Goal: Information Seeking & Learning: Learn about a topic

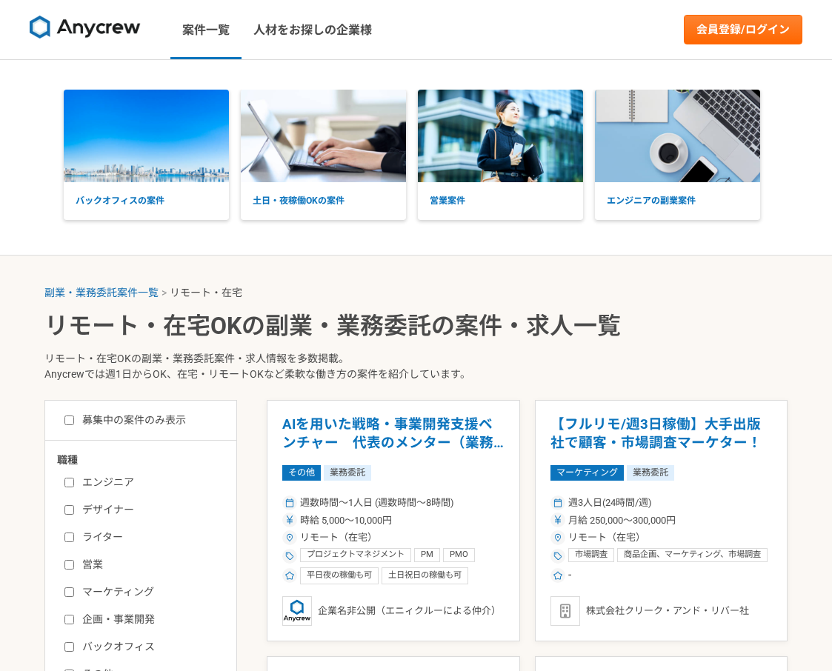
scroll to position [219, 0]
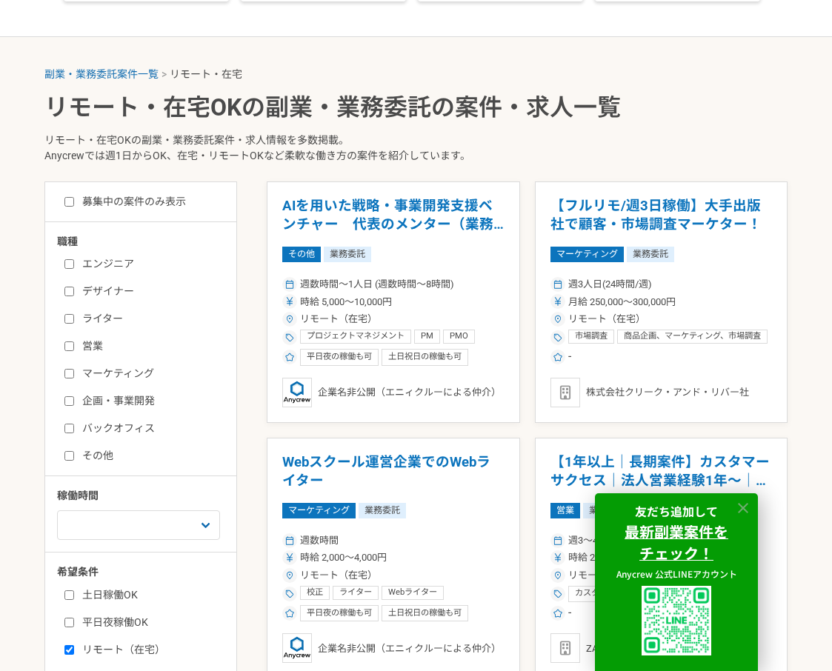
click at [746, 511] on icon at bounding box center [743, 508] width 10 height 10
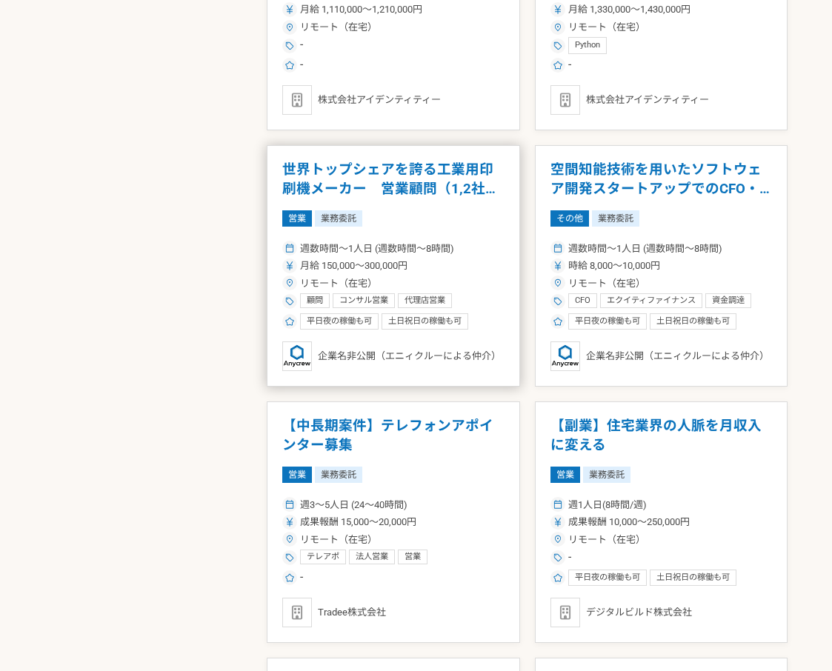
scroll to position [1898, 0]
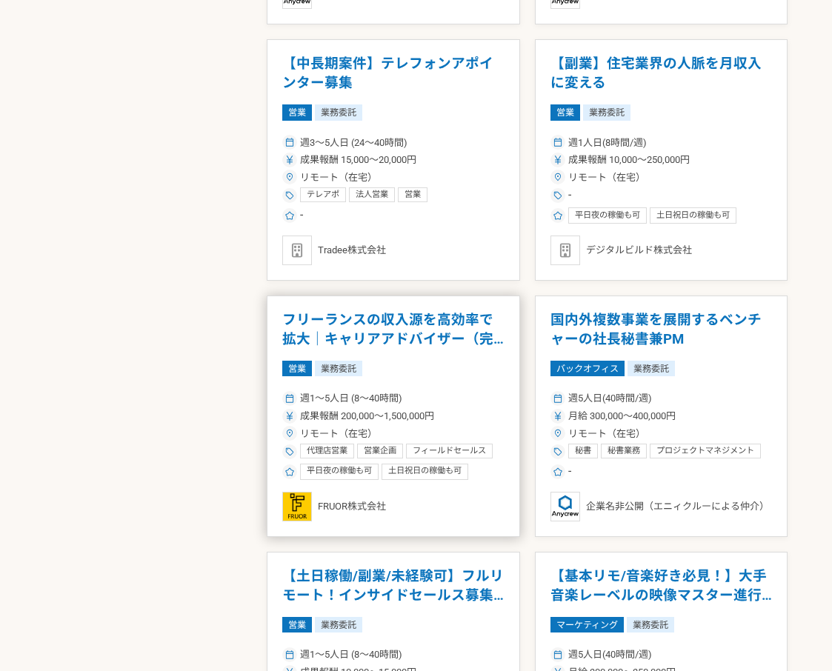
click at [492, 390] on article "フリーランスの収入源を高効率で拡大｜キャリアアドバイザー（完全リモート） 営業 業務委託 週1〜5人日 (8〜40時間) 成果報酬 200,000〜1,500…" at bounding box center [393, 417] width 253 height 242
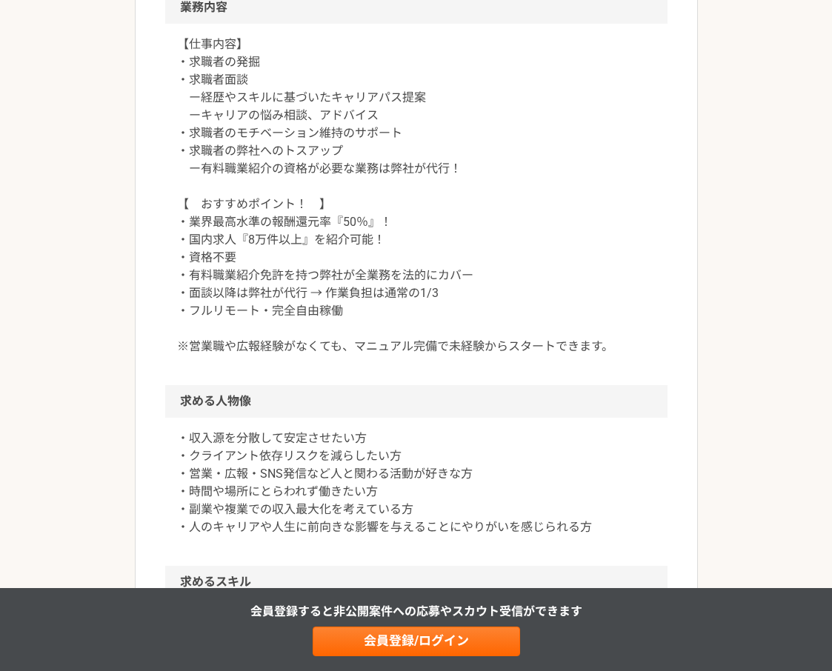
scroll to position [1230, 0]
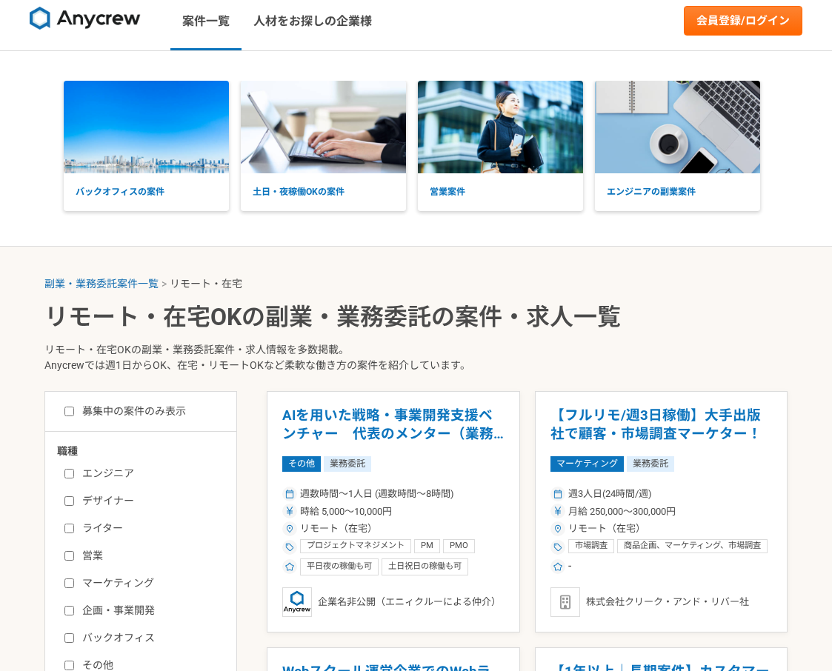
click at [442, 237] on div "バックオフィスの案件 土日・夜稼働OKの案件 営業案件 エンジニアの副業案件" at bounding box center [416, 149] width 832 height 196
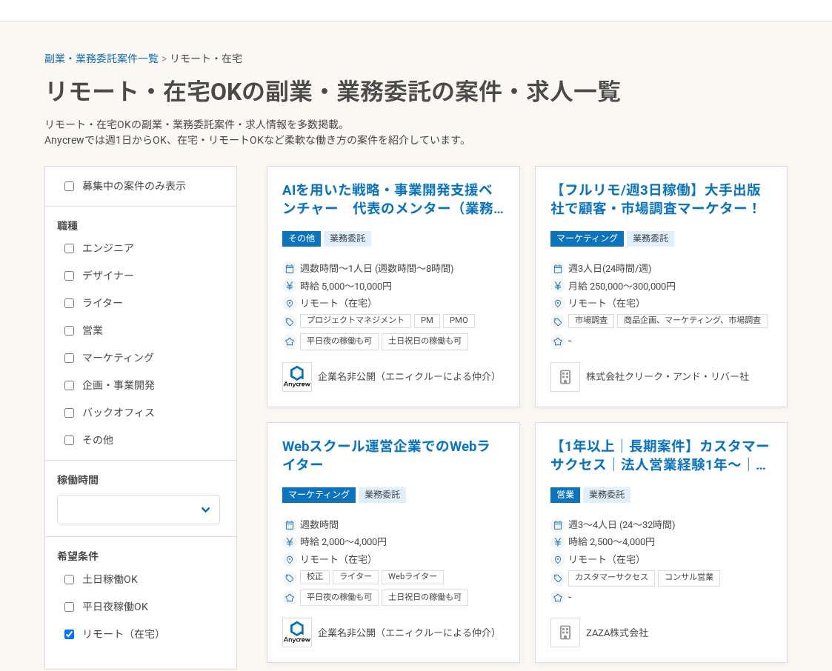
click at [104, 282] on label "デザイナー" at bounding box center [149, 276] width 170 height 16
click at [74, 281] on input "デザイナー" at bounding box center [69, 276] width 10 height 10
checkbox input "true"
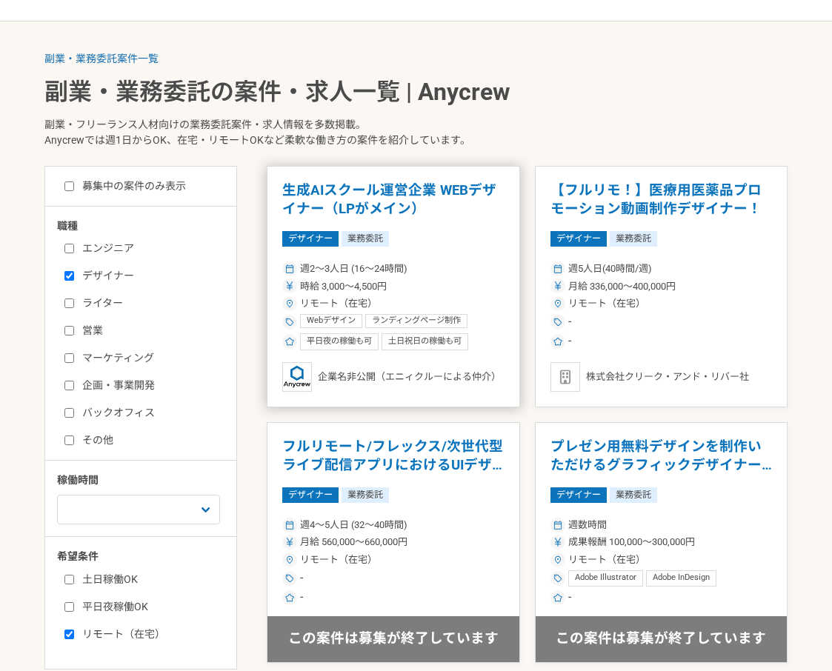
click at [457, 276] on div "週2〜3人日 (16〜24時間) 時給 3,000〜4,500円 リモート（在宅） Webデザイン ランディングページ制作 Figma Adobe XD LP…" at bounding box center [393, 305] width 222 height 92
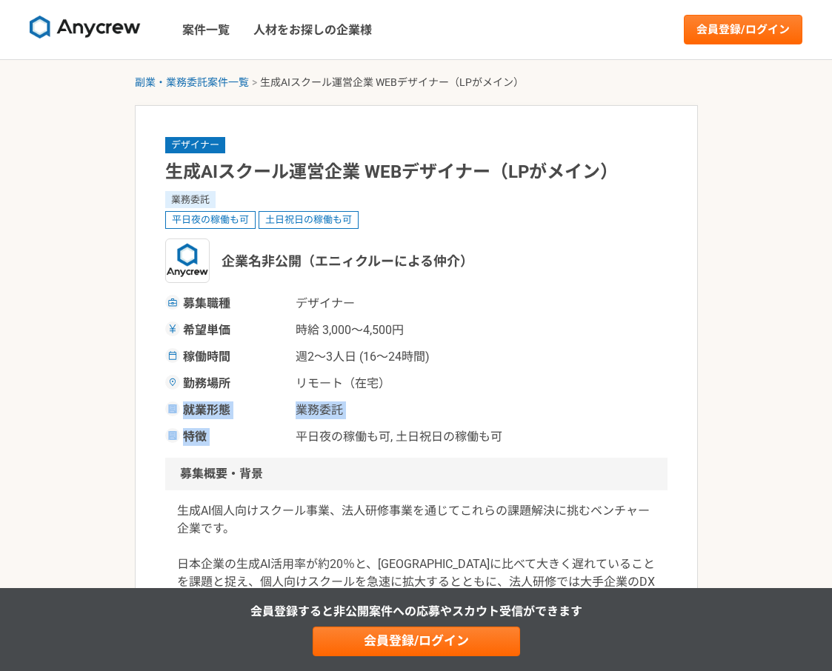
drag, startPoint x: 505, startPoint y: 425, endPoint x: 492, endPoint y: 389, distance: 38.4
click at [491, 391] on div "募集職種 デザイナー 希望単価 時給 3,000〜4,500円 稼働時間 週2〜3人日 (16〜24時間) 勤務場所 リモート（在宅） 就業形態 業務委託 特…" at bounding box center [416, 370] width 502 height 151
click at [513, 365] on div "稼働時間 週2〜3人日 (16〜24時間)" at bounding box center [416, 357] width 502 height 18
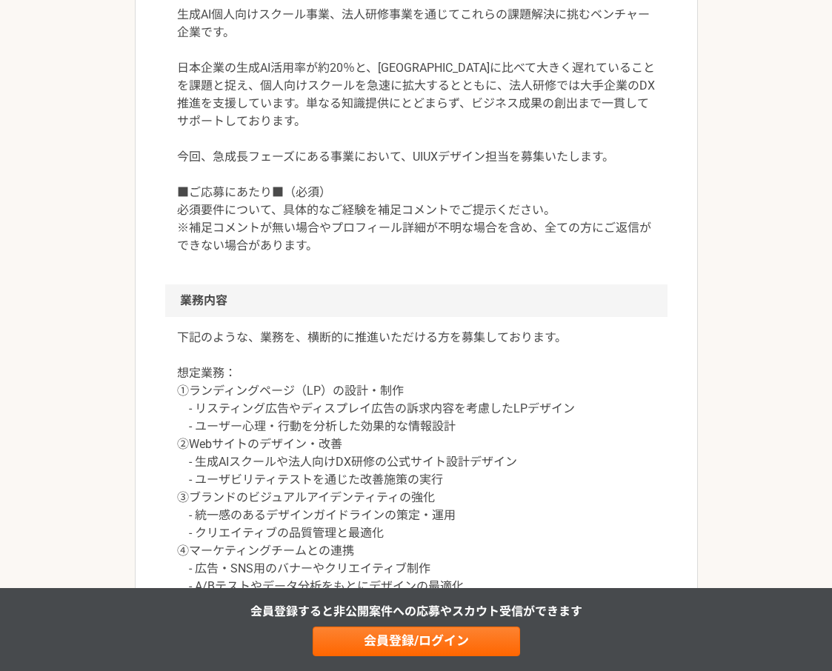
scroll to position [878, 0]
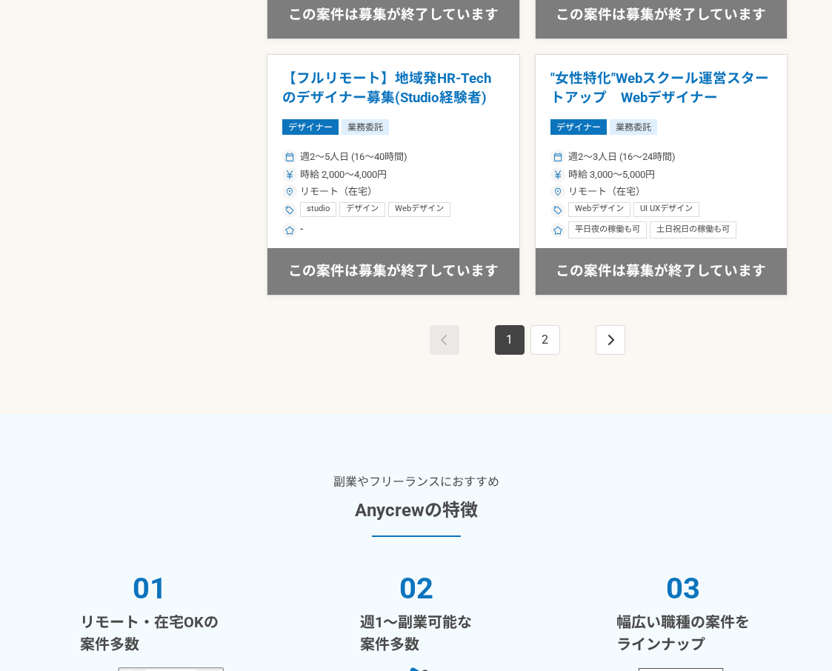
scroll to position [3297, 0]
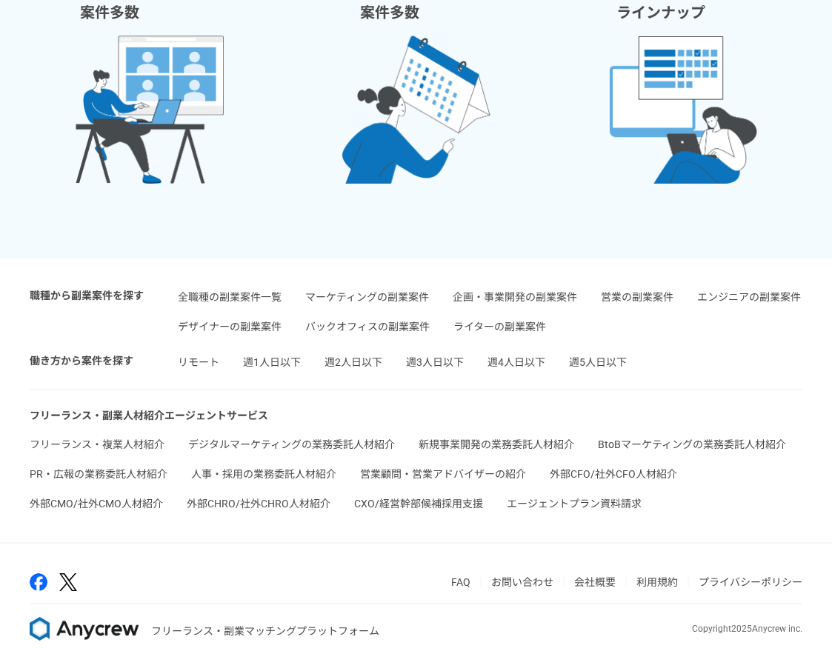
click at [651, 292] on link "営業の副業案件" at bounding box center [637, 297] width 73 height 12
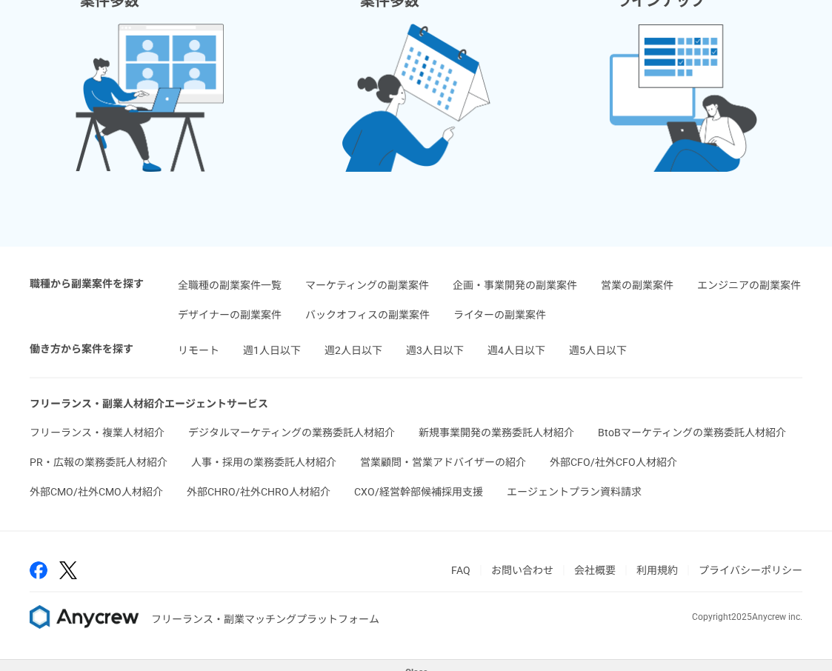
click at [757, 291] on link "エンジニアの副業案件" at bounding box center [749, 285] width 104 height 12
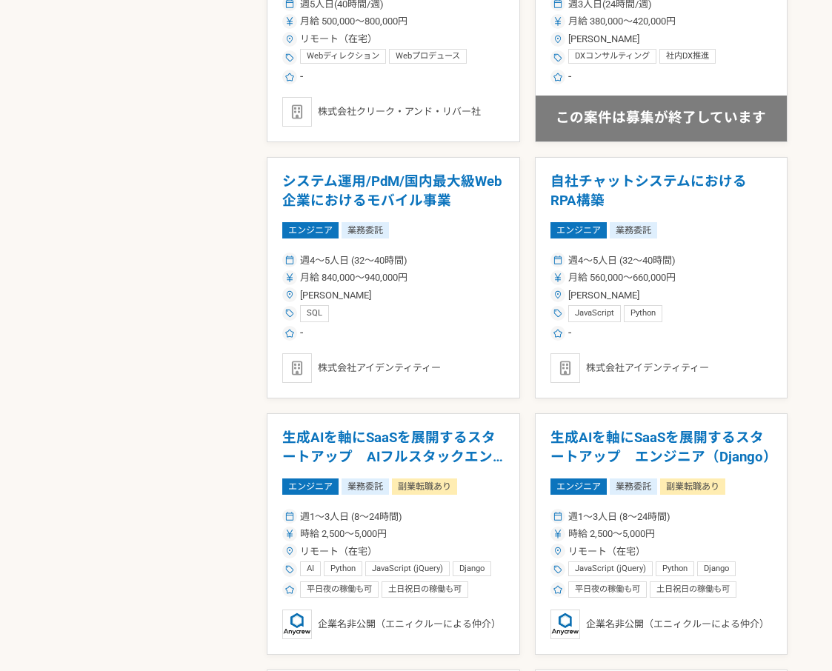
scroll to position [1810, 0]
